Goal: Find specific page/section: Find specific page/section

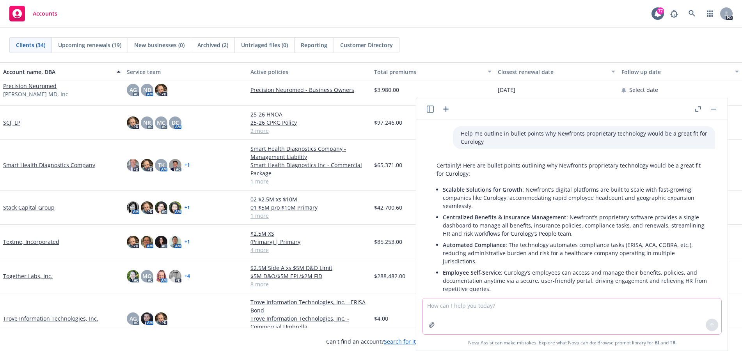
scroll to position [775, 0]
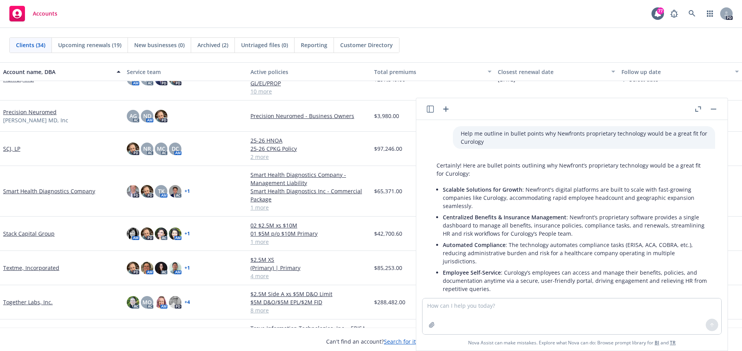
click at [14, 145] on link "SCJ, LP" at bounding box center [11, 149] width 17 height 8
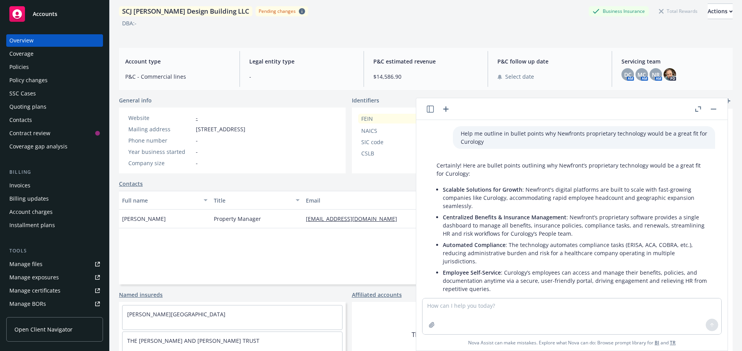
scroll to position [46, 0]
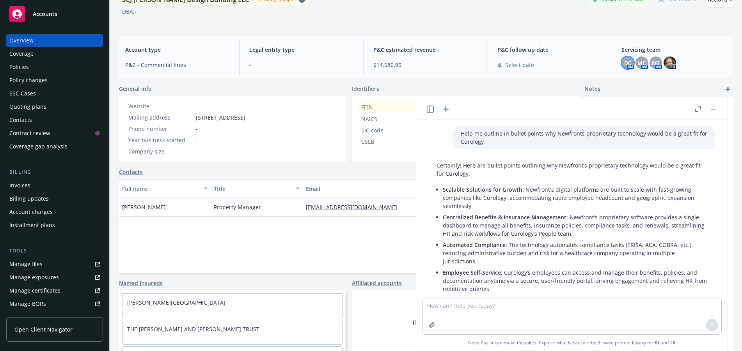
click at [624, 62] on span "DC" at bounding box center [627, 63] width 7 height 8
click at [638, 59] on span "MC" at bounding box center [641, 63] width 9 height 8
click at [652, 61] on span "NR" at bounding box center [656, 63] width 8 height 8
click at [624, 64] on span "DC" at bounding box center [627, 63] width 7 height 8
click at [637, 64] on span "MC" at bounding box center [641, 63] width 9 height 8
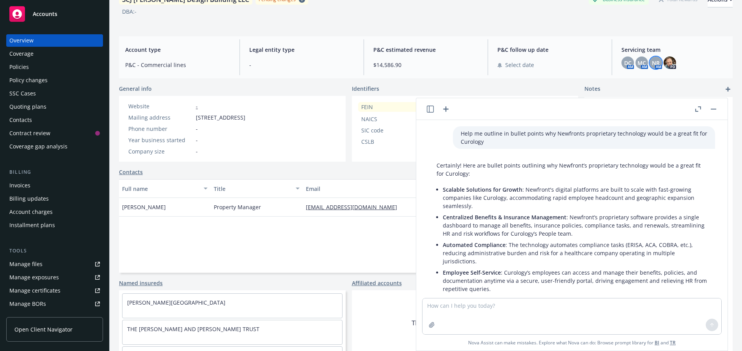
click at [652, 63] on span "NR" at bounding box center [656, 63] width 8 height 8
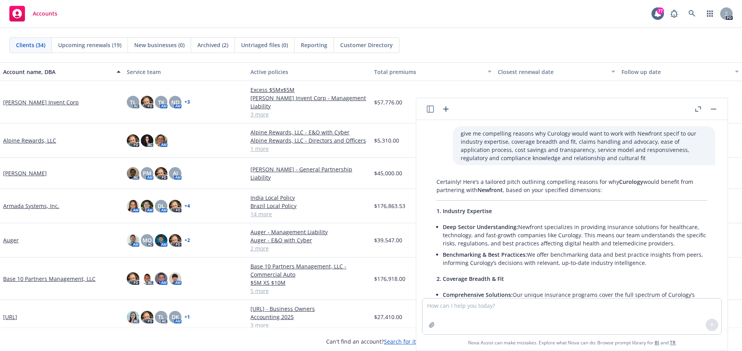
scroll to position [486, 0]
